Goal: Communication & Community: Answer question/provide support

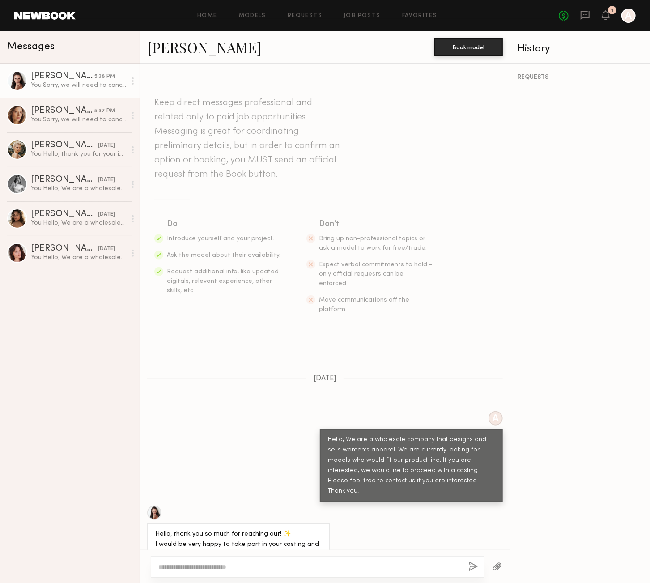
scroll to position [655, 0]
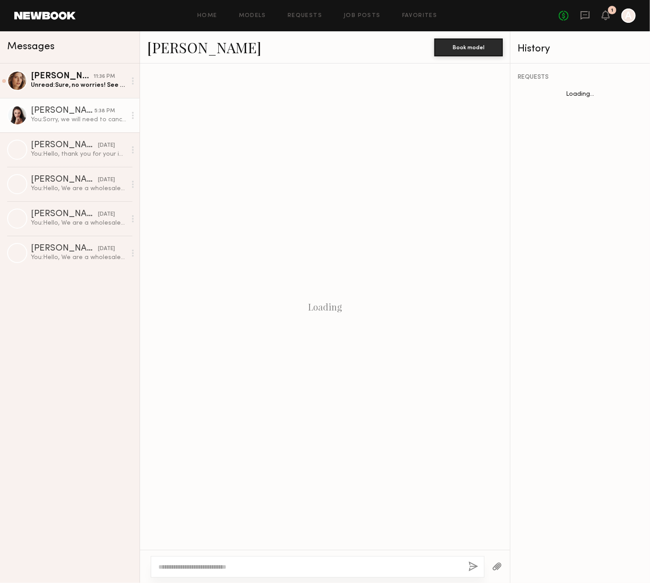
scroll to position [655, 0]
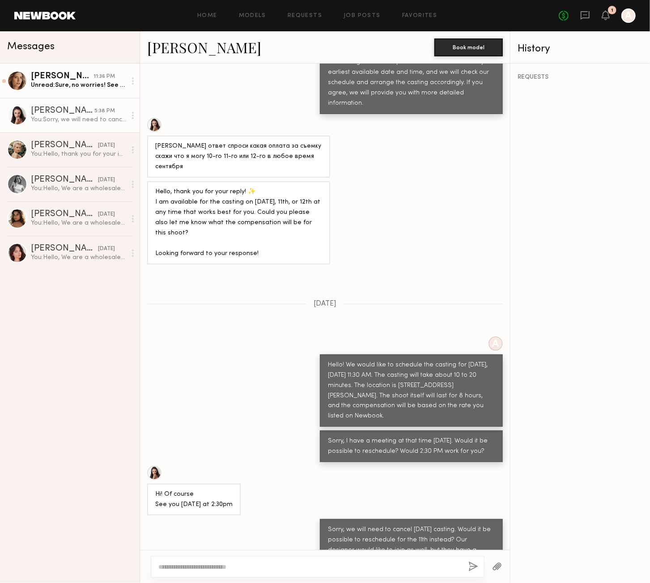
click at [69, 83] on div "Unread: Sure, no worries! See you [DATE]." at bounding box center [78, 85] width 95 height 9
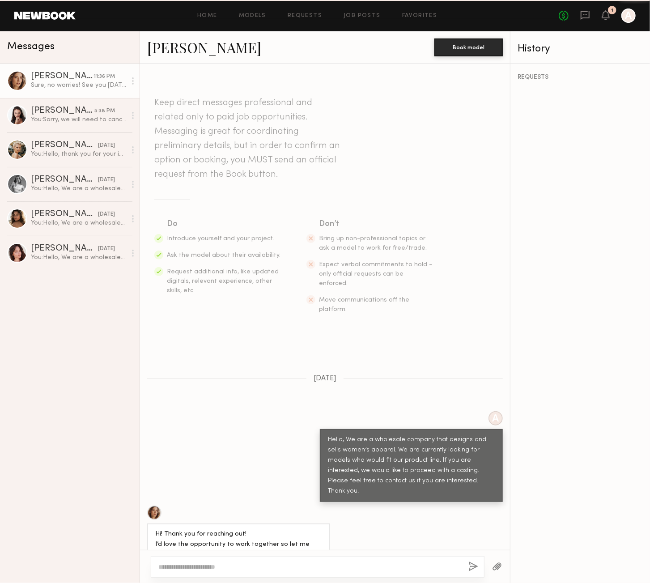
scroll to position [657, 0]
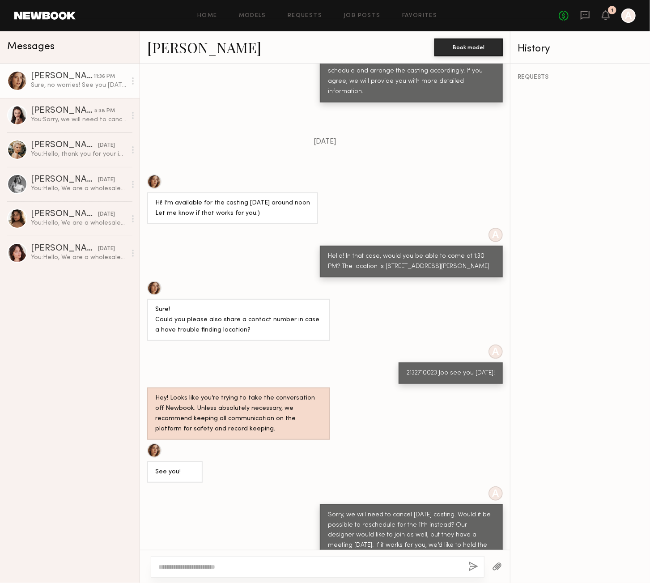
drag, startPoint x: 219, startPoint y: 531, endPoint x: 294, endPoint y: 526, distance: 74.9
click at [292, 570] on div "Sure, no worries! See you [DATE]." at bounding box center [325, 580] width 370 height 21
click at [63, 117] on div "You: Sorry, we will need to cancel [DATE] casting. Would it be possible to resc…" at bounding box center [78, 119] width 95 height 9
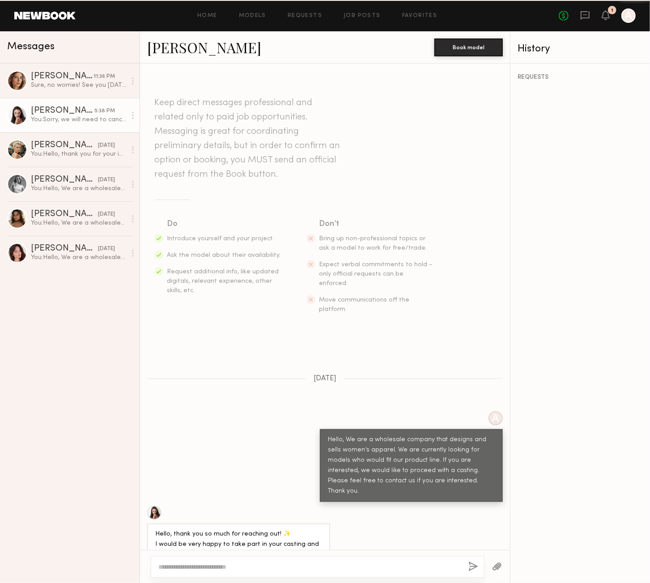
scroll to position [655, 0]
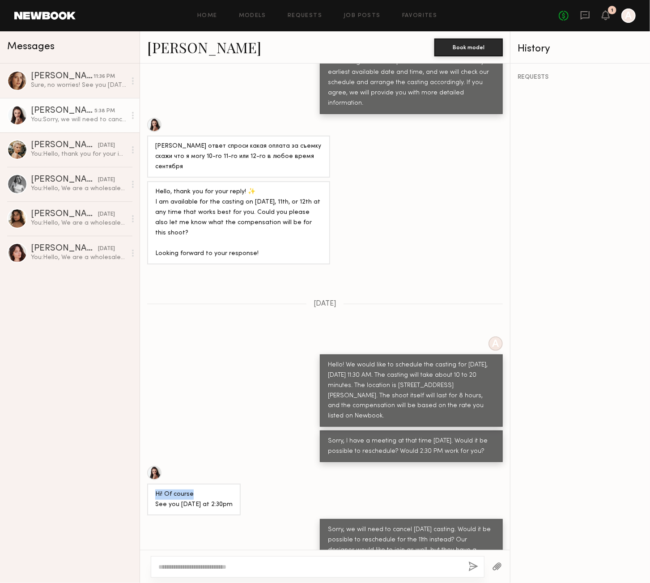
drag, startPoint x: 151, startPoint y: 434, endPoint x: 254, endPoint y: 441, distance: 103.2
click at [254, 466] on div "Hi! Of course See you [DATE] at 2:30pm" at bounding box center [325, 491] width 370 height 50
drag, startPoint x: 161, startPoint y: 447, endPoint x: 240, endPoint y: 444, distance: 79.7
click at [241, 484] on div "Hi! Of course See you [DATE] at 2:30pm" at bounding box center [194, 500] width 94 height 32
click at [226, 490] on div "Hi! Of course See you [DATE] at 2:30pm" at bounding box center [193, 500] width 77 height 21
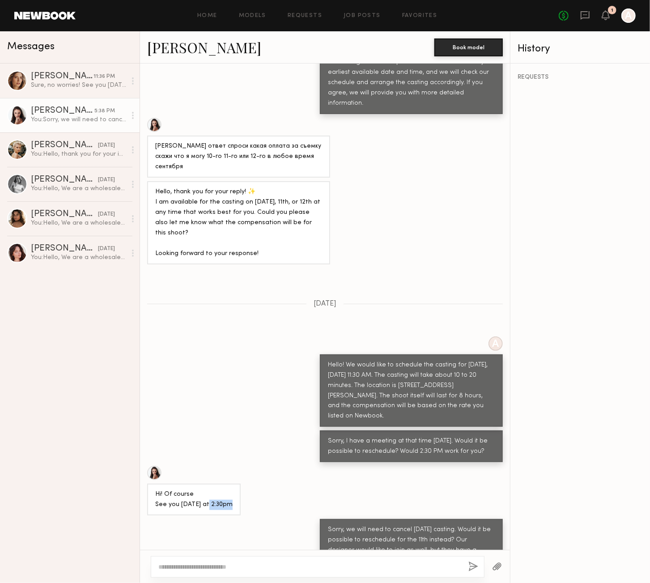
drag, startPoint x: 209, startPoint y: 444, endPoint x: 227, endPoint y: 443, distance: 18.0
click at [227, 490] on div "Hi! Of course See you [DATE] at 2:30pm" at bounding box center [193, 500] width 77 height 21
click at [198, 490] on div "Hi! Of course See you [DATE] at 2:30pm" at bounding box center [193, 500] width 77 height 21
drag, startPoint x: 158, startPoint y: 433, endPoint x: 226, endPoint y: 433, distance: 68.5
click at [226, 490] on div "Hi! Of course See you [DATE] at 2:30pm" at bounding box center [193, 500] width 77 height 21
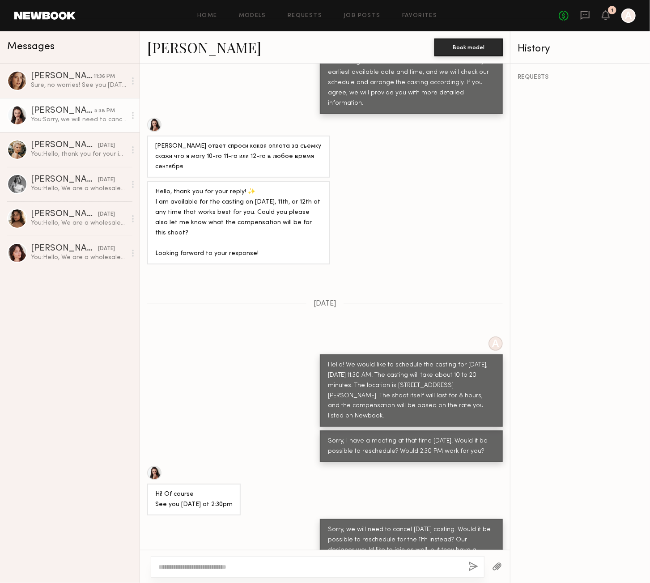
click at [188, 484] on div "Hi! Of course See you [DATE] at 2:30pm" at bounding box center [194, 500] width 94 height 32
drag, startPoint x: 156, startPoint y: 435, endPoint x: 243, endPoint y: 446, distance: 88.4
click at [241, 484] on div "Hi! Of course See you [DATE] at 2:30pm" at bounding box center [194, 500] width 94 height 32
click at [217, 484] on div "Hi! Of course See you [DATE] at 2:30pm" at bounding box center [194, 500] width 94 height 32
drag, startPoint x: 320, startPoint y: 468, endPoint x: 471, endPoint y: 538, distance: 165.8
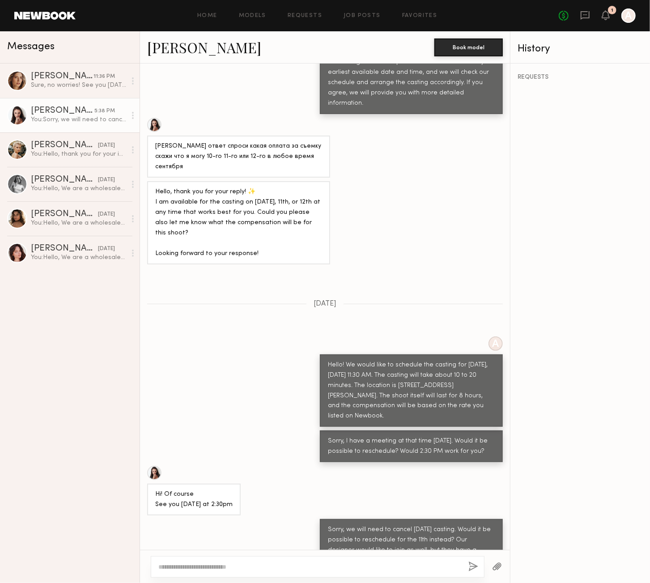
click at [480, 539] on div "Sorry, we will need to cancel [DATE] casting. Would it be possible to reschedul…" at bounding box center [411, 560] width 183 height 83
click at [409, 525] on div "Sorry, we will need to cancel [DATE] casting. Would it be possible to reschedul…" at bounding box center [411, 561] width 167 height 72
click at [84, 150] on div "[PERSON_NAME]" at bounding box center [64, 145] width 67 height 9
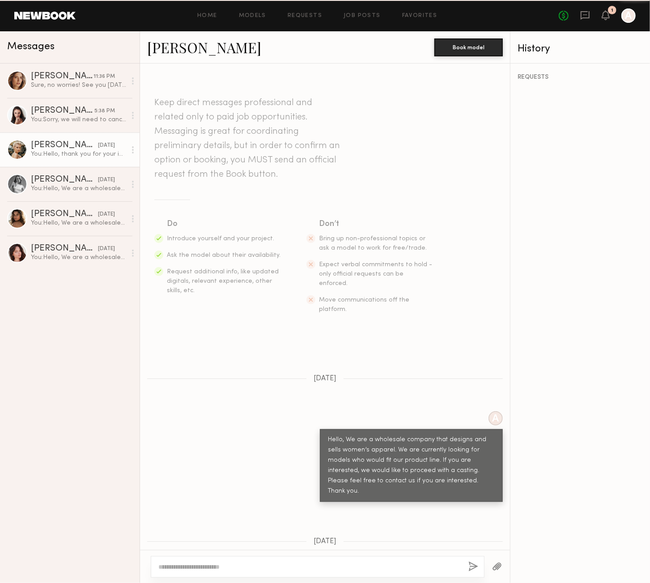
scroll to position [149, 0]
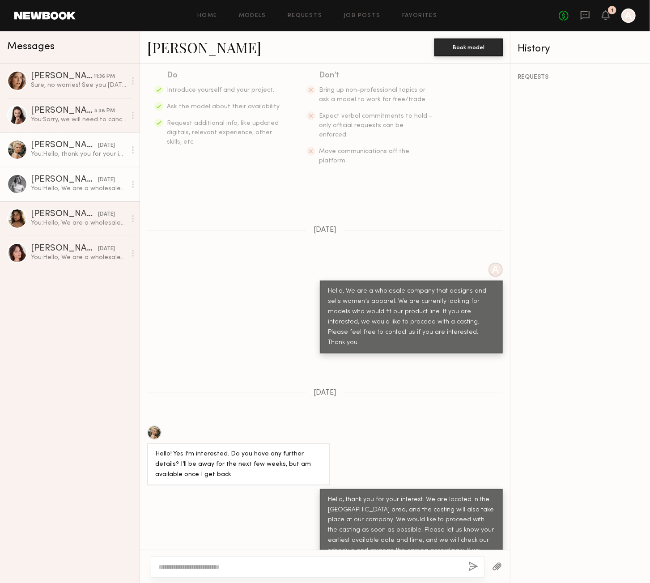
click at [66, 182] on div "[PERSON_NAME]" at bounding box center [64, 179] width 67 height 9
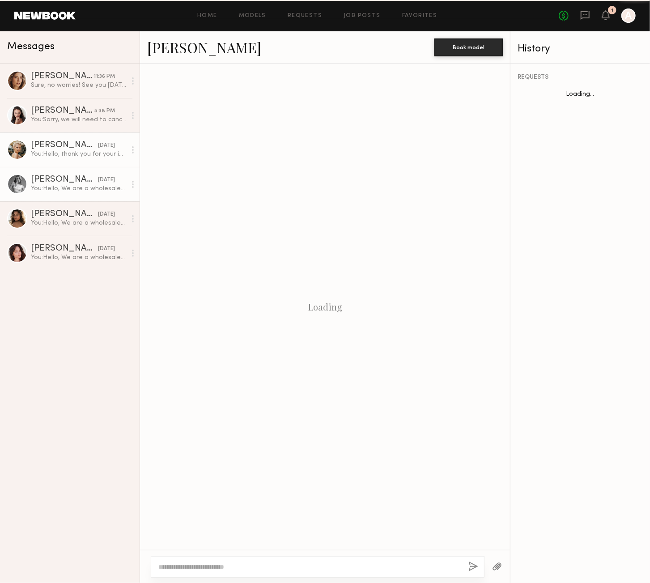
click at [73, 141] on div "[PERSON_NAME]" at bounding box center [64, 145] width 67 height 9
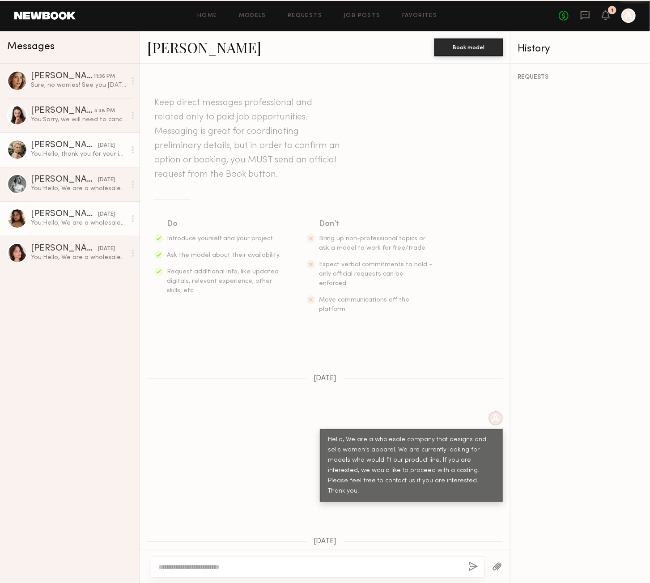
scroll to position [149, 0]
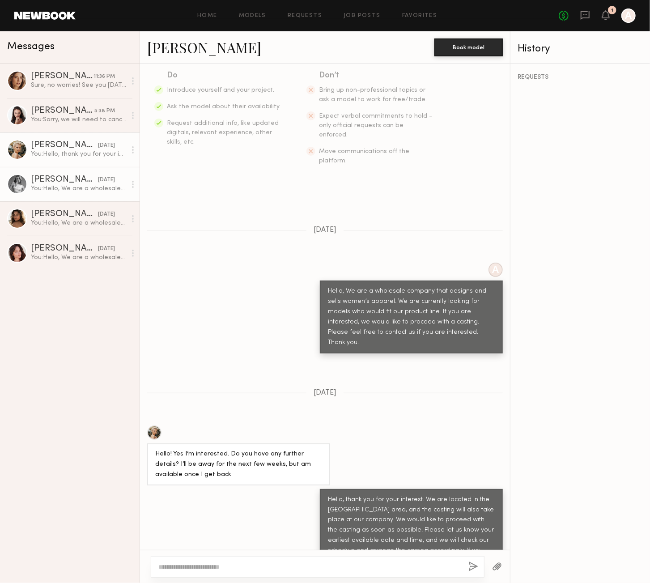
click at [81, 187] on div "You: Hello, We are a wholesale company that designs and sells women’s apparel. …" at bounding box center [78, 188] width 95 height 9
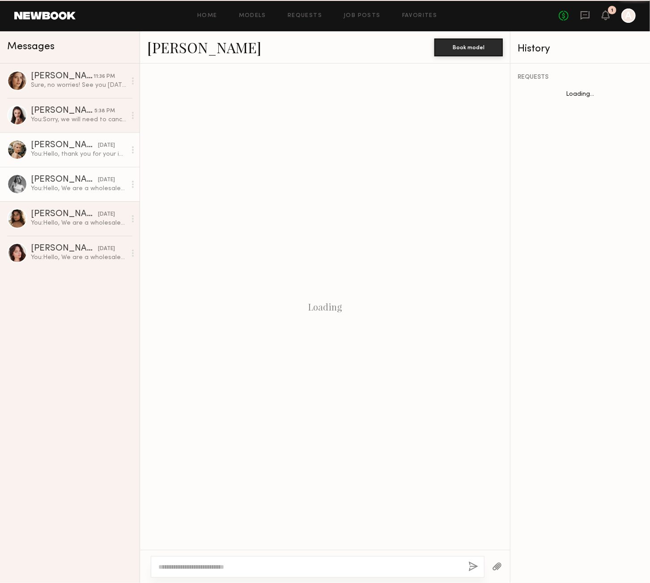
click at [75, 148] on div "[PERSON_NAME]" at bounding box center [64, 145] width 67 height 9
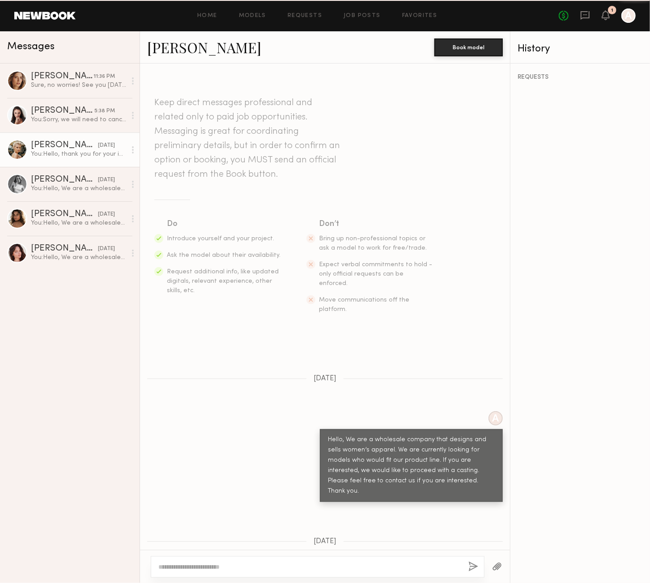
scroll to position [149, 0]
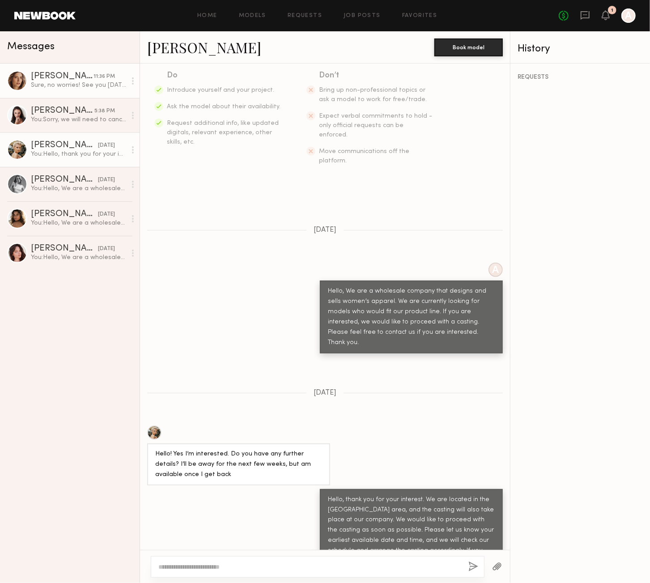
click at [89, 87] on div "Sure, no worries! See you [DATE]." at bounding box center [78, 85] width 95 height 9
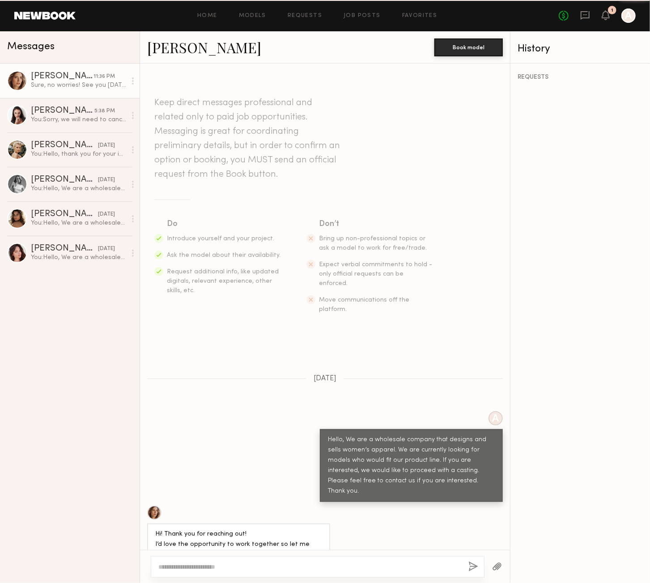
scroll to position [657, 0]
